Goal: Task Accomplishment & Management: Manage account settings

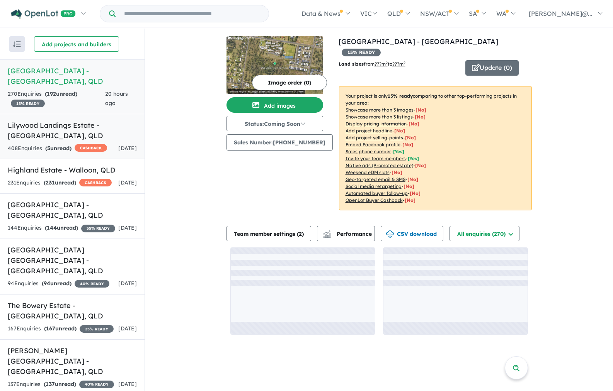
click at [70, 122] on h5 "Lilywood Landings Estate - [GEOGRAPHIC_DATA] , [GEOGRAPHIC_DATA]" at bounding box center [72, 130] width 129 height 21
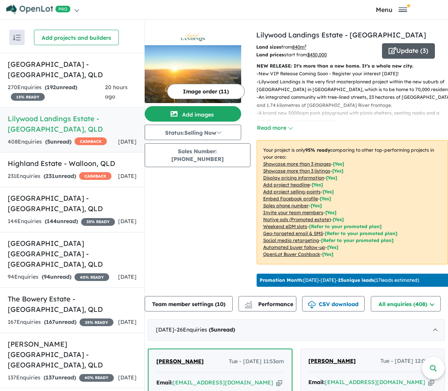
click at [393, 54] on button "Update ( 3 )" at bounding box center [408, 50] width 53 height 15
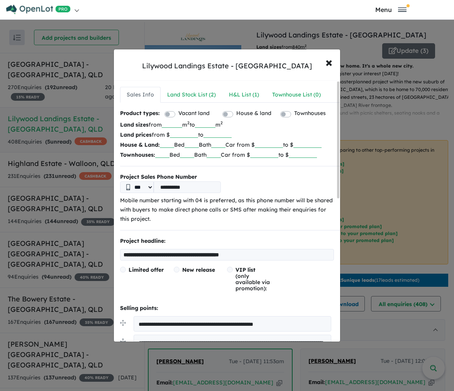
drag, startPoint x: 200, startPoint y: 135, endPoint x: 173, endPoint y: 136, distance: 27.1
click at [173, 136] on p "Land prices from $ ****** to" at bounding box center [227, 135] width 214 height 10
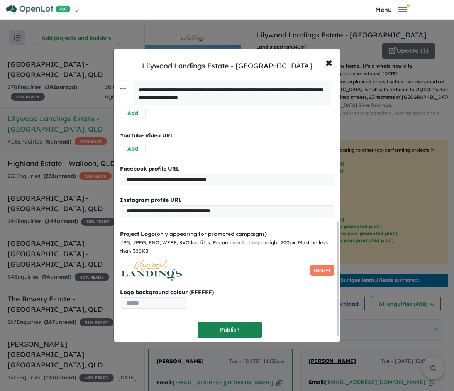
type input "******"
click at [217, 335] on button "Publish" at bounding box center [230, 330] width 64 height 17
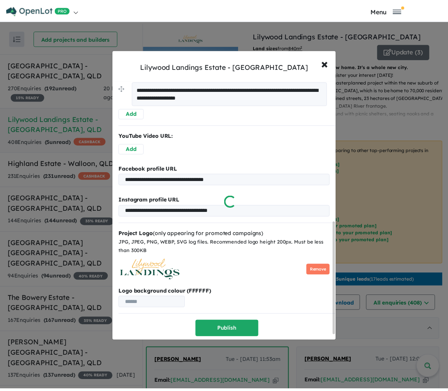
scroll to position [0, 0]
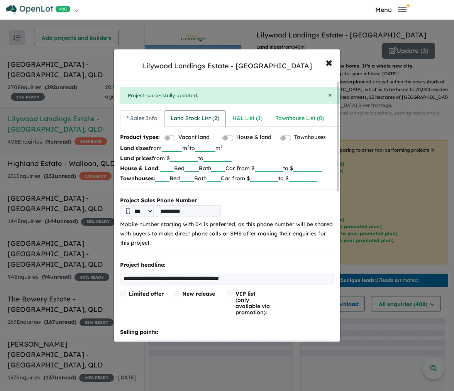
click at [191, 124] on link "Land Stock List ( 2 )" at bounding box center [195, 118] width 62 height 16
click at [190, 117] on div "Land Stock List ( 2 )" at bounding box center [195, 118] width 49 height 9
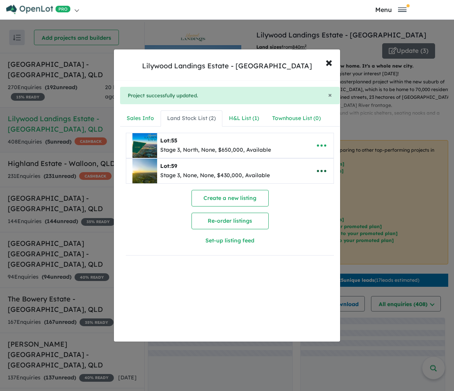
click at [319, 171] on icon "button" at bounding box center [321, 171] width 9 height 2
click at [302, 210] on link "Remove" at bounding box center [304, 208] width 57 height 18
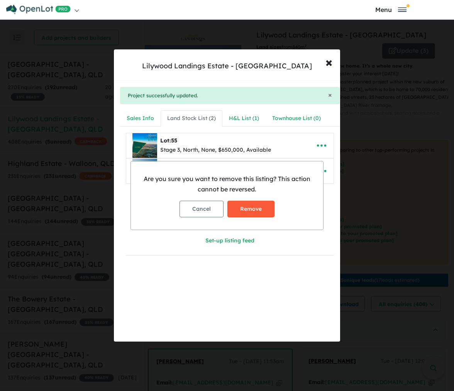
click at [267, 211] on button "Remove" at bounding box center [251, 209] width 47 height 17
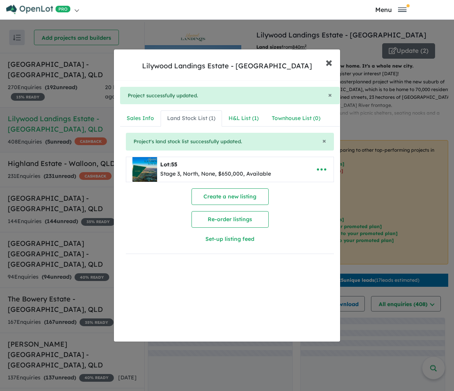
click at [328, 65] on span "×" at bounding box center [329, 62] width 7 height 17
